Goal: Task Accomplishment & Management: Use online tool/utility

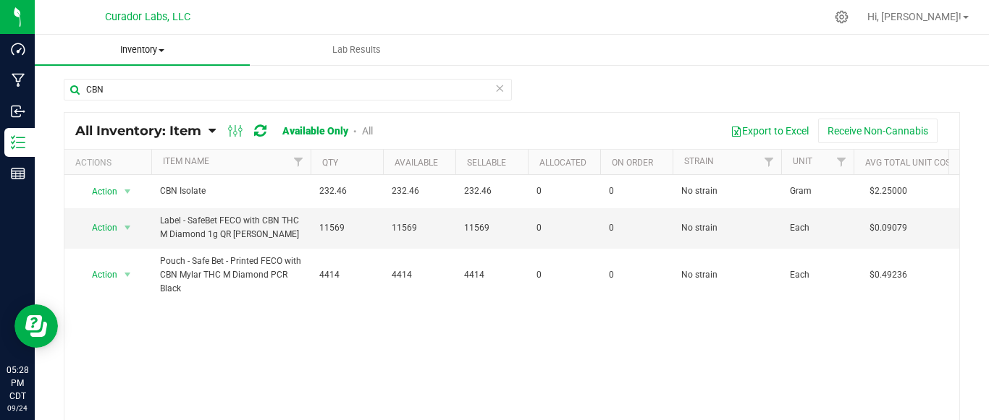
click at [158, 45] on span "Inventory" at bounding box center [142, 49] width 215 height 13
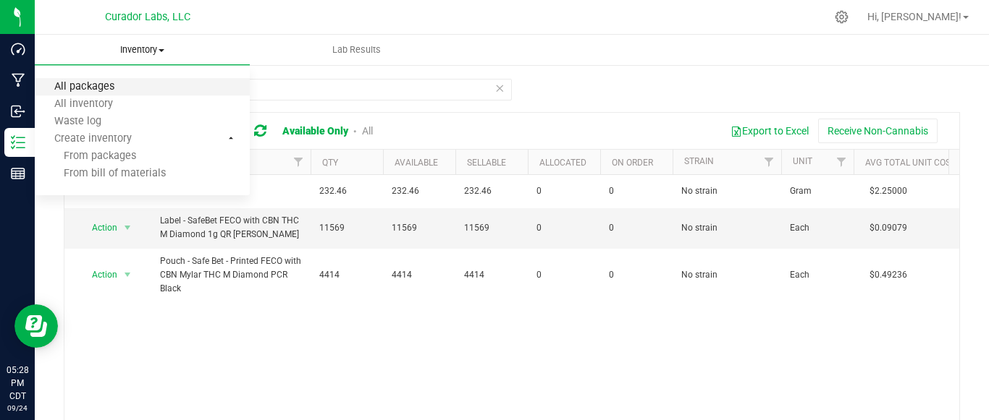
click at [118, 81] on span "All packages" at bounding box center [84, 87] width 99 height 12
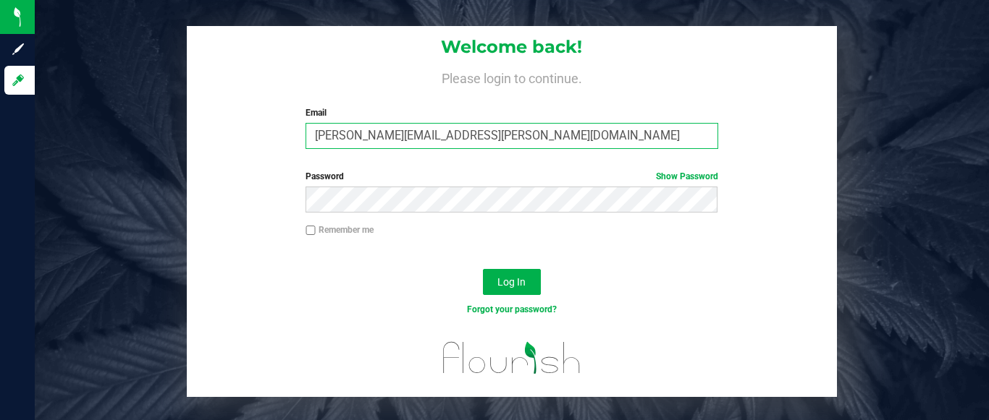
click at [513, 127] on input "[PERSON_NAME][EMAIL_ADDRESS][PERSON_NAME][DOMAIN_NAME]" at bounding box center [511, 136] width 412 height 26
type input "[EMAIL_ADDRESS][PERSON_NAME][DOMAIN_NAME]"
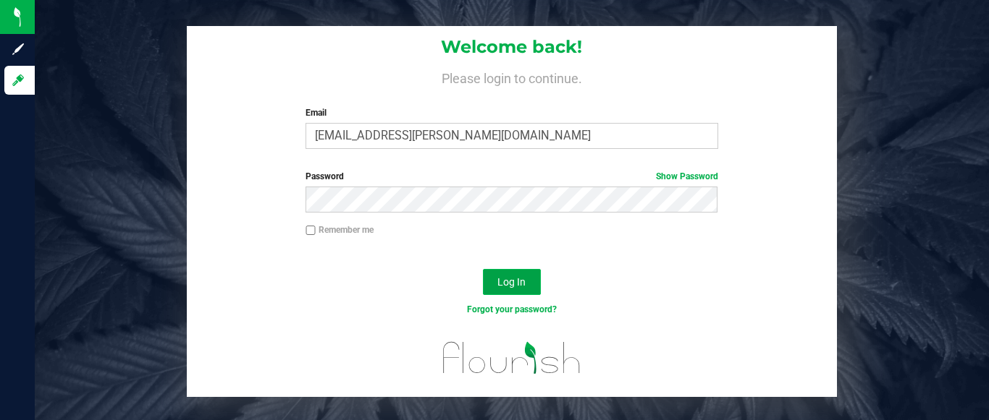
click at [493, 275] on button "Log In" at bounding box center [512, 282] width 58 height 26
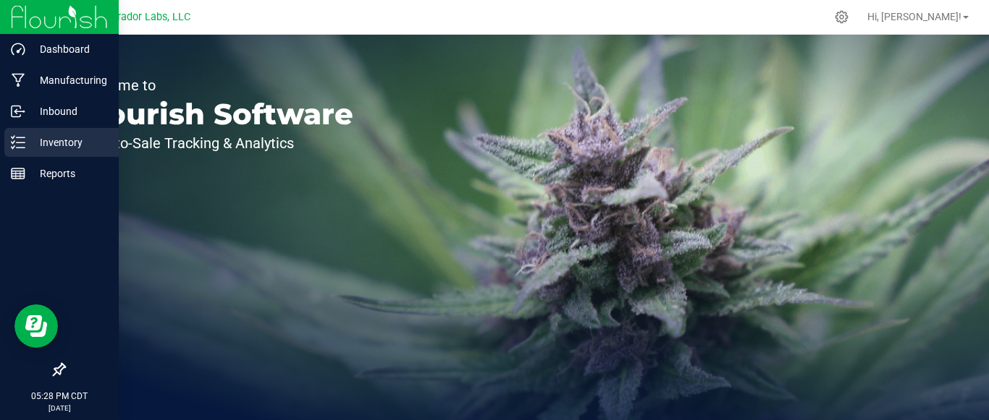
click at [22, 138] on line at bounding box center [21, 138] width 8 height 0
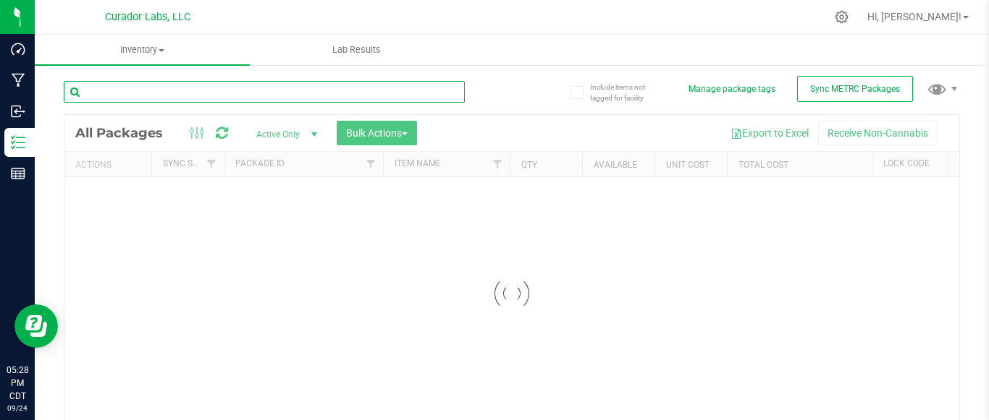
click at [203, 86] on input "text" at bounding box center [264, 92] width 401 height 22
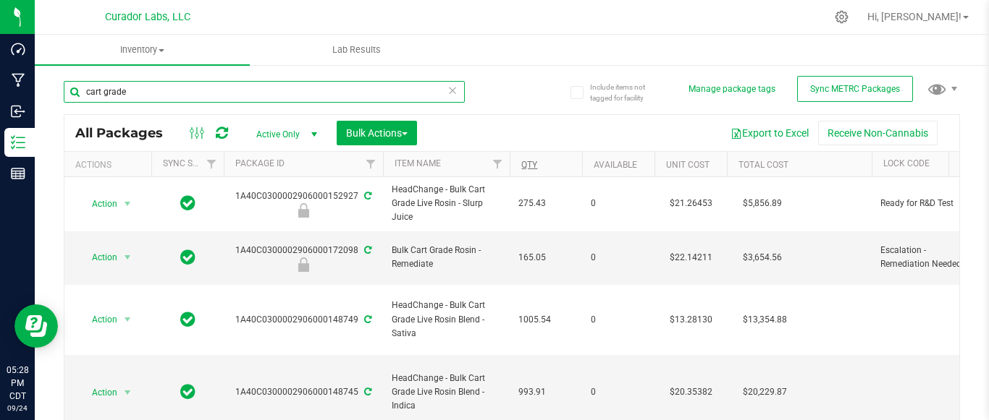
type input "cart grade"
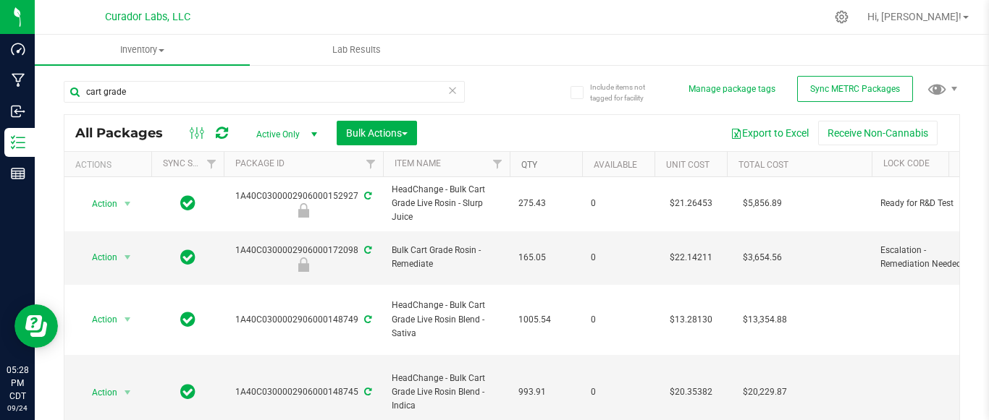
click at [536, 163] on link "Qty" at bounding box center [529, 165] width 16 height 10
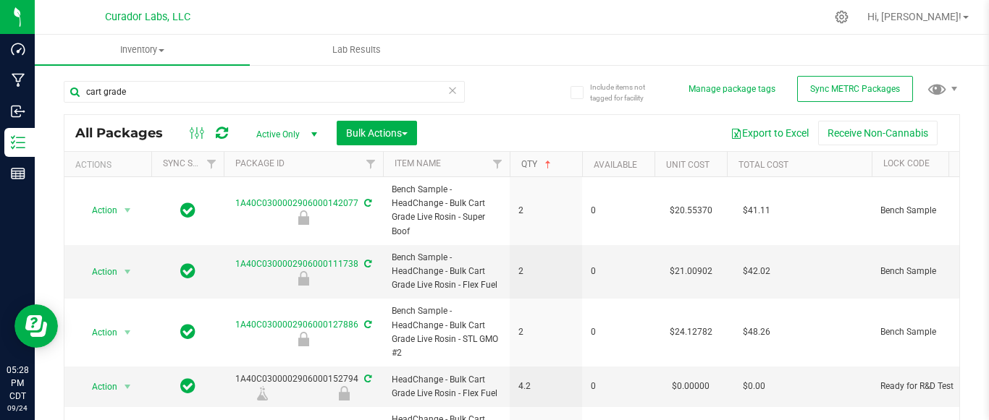
click at [536, 163] on link "Qty" at bounding box center [537, 164] width 33 height 10
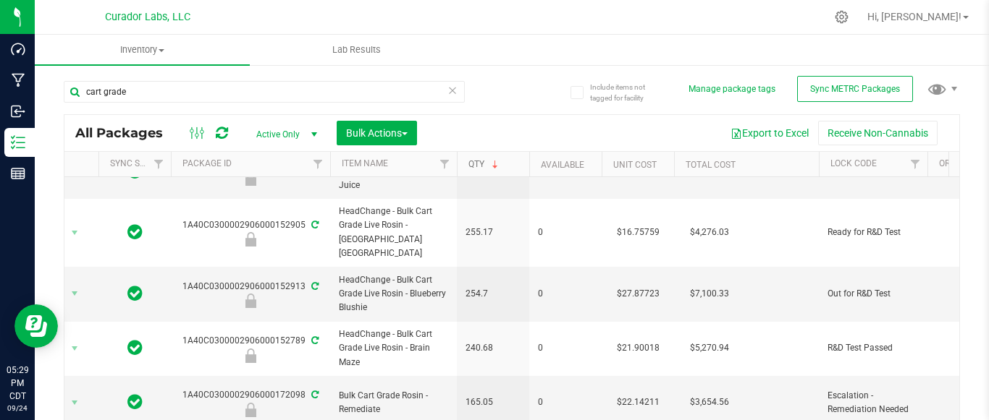
scroll to position [0, 53]
